Goal: Information Seeking & Learning: Learn about a topic

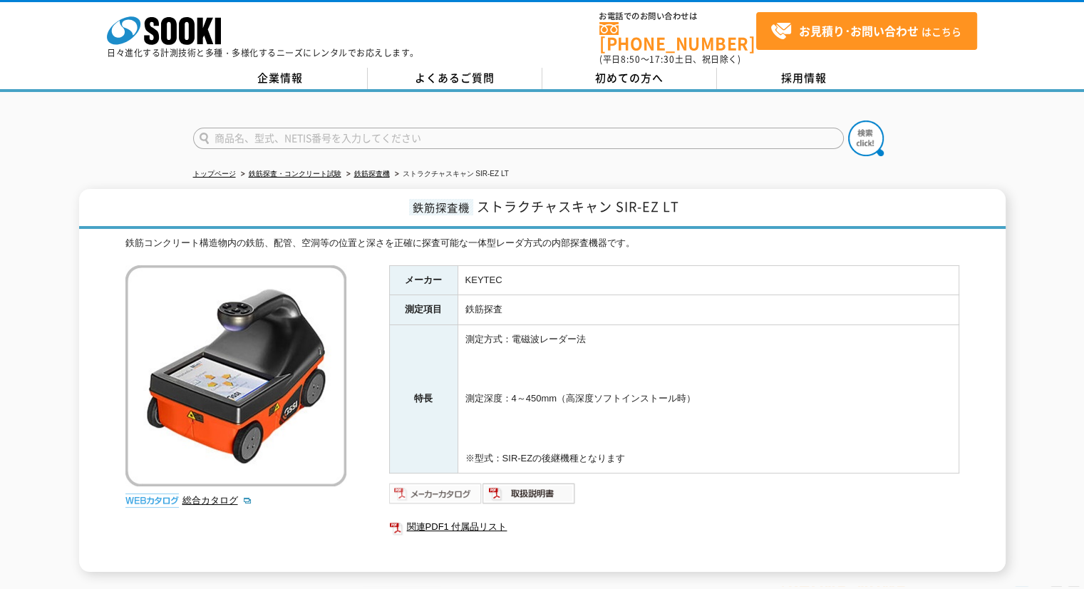
click at [457, 484] on img at bounding box center [435, 493] width 93 height 23
click at [205, 495] on link "総合カタログ" at bounding box center [217, 500] width 70 height 11
click at [279, 132] on input "text" at bounding box center [518, 138] width 651 height 21
type input "コンクリートテストハンマー"
click at [864, 120] on img at bounding box center [866, 138] width 36 height 36
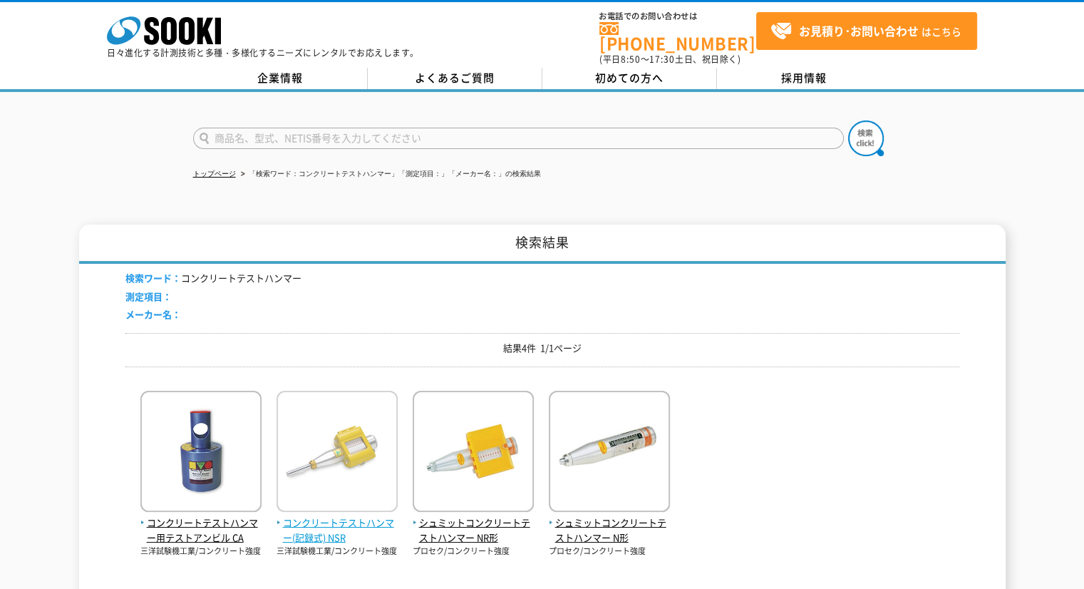
click at [321, 523] on span "コンクリートテストハンマー(記録式) NSR" at bounding box center [337, 530] width 121 height 30
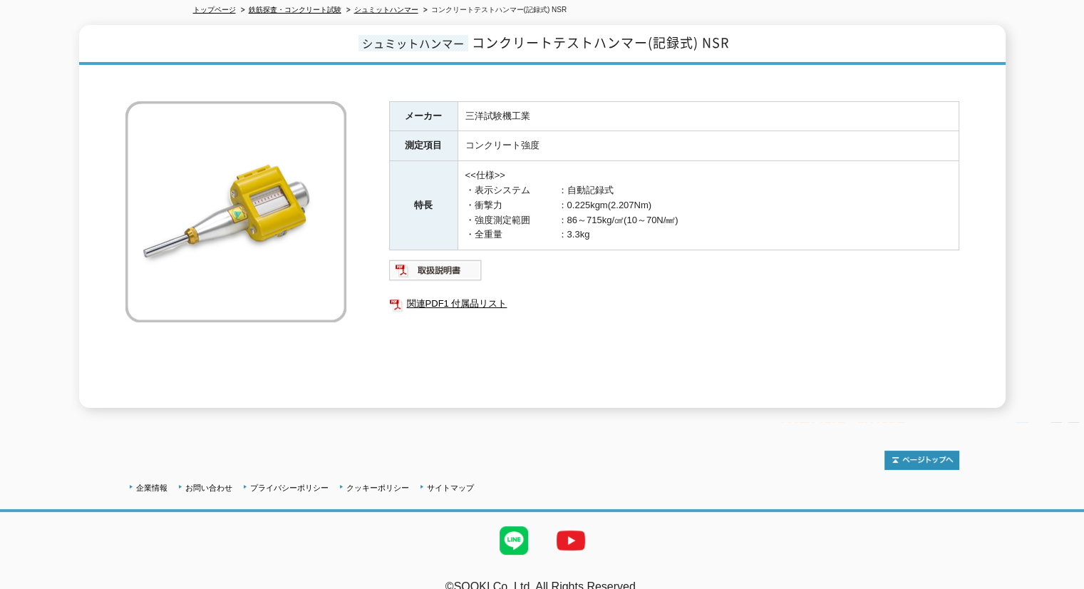
scroll to position [176, 0]
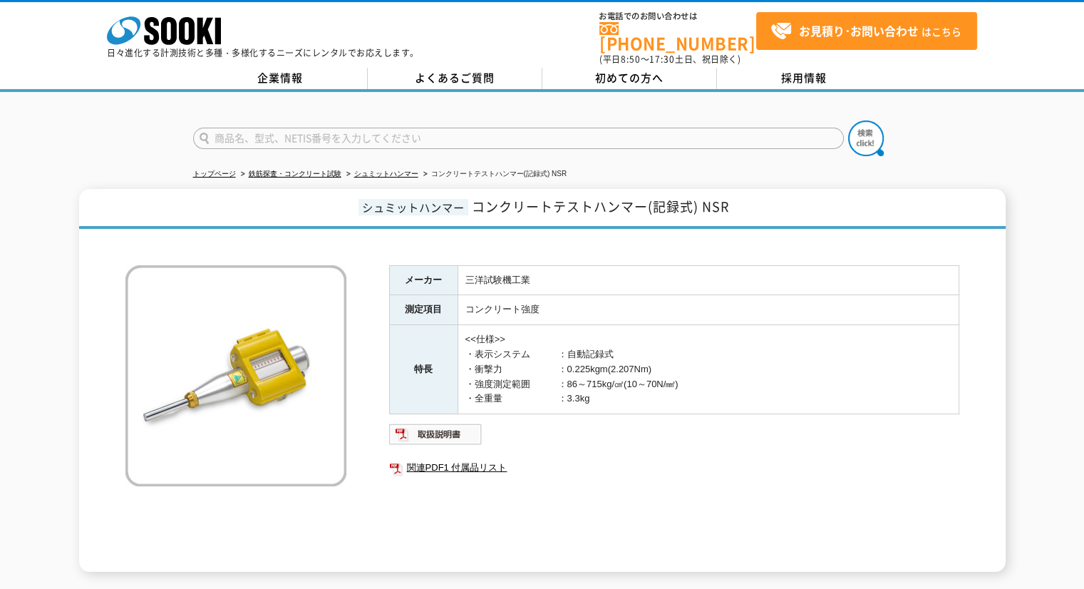
click at [245, 332] on img at bounding box center [235, 375] width 221 height 221
click at [463, 458] on link "関連PDF1 付属品リスト" at bounding box center [674, 467] width 570 height 19
click at [436, 423] on img at bounding box center [435, 434] width 93 height 23
click at [457, 458] on link "関連PDF1 付属品リスト" at bounding box center [674, 467] width 570 height 19
click at [894, 295] on td "コンクリート強度" at bounding box center [708, 310] width 501 height 30
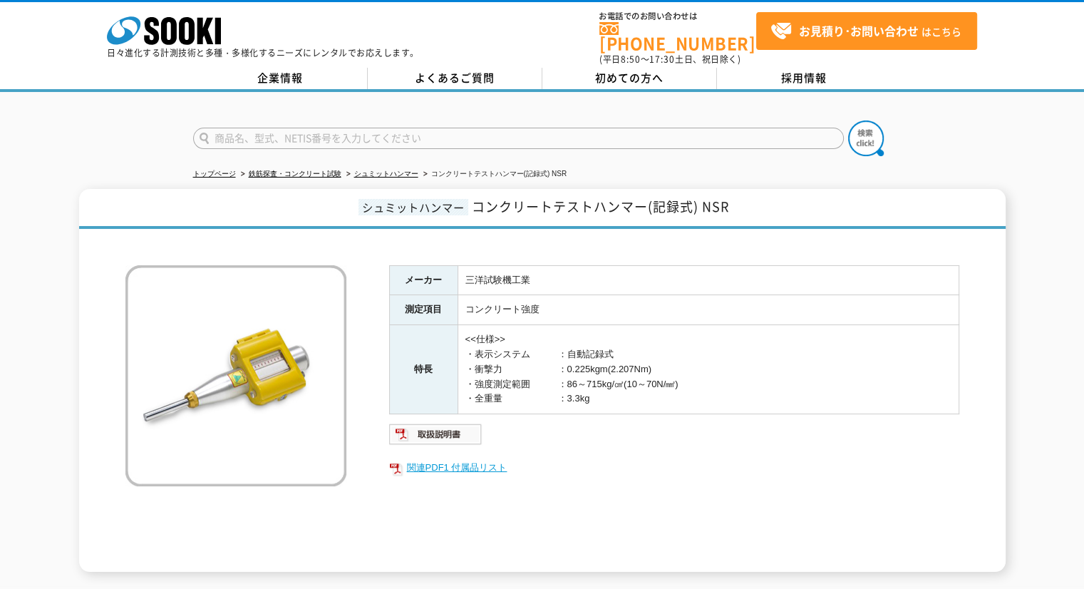
click at [465, 458] on link "関連PDF1 付属品リスト" at bounding box center [674, 467] width 570 height 19
click at [459, 429] on img at bounding box center [435, 434] width 93 height 23
